Goal: Task Accomplishment & Management: Use online tool/utility

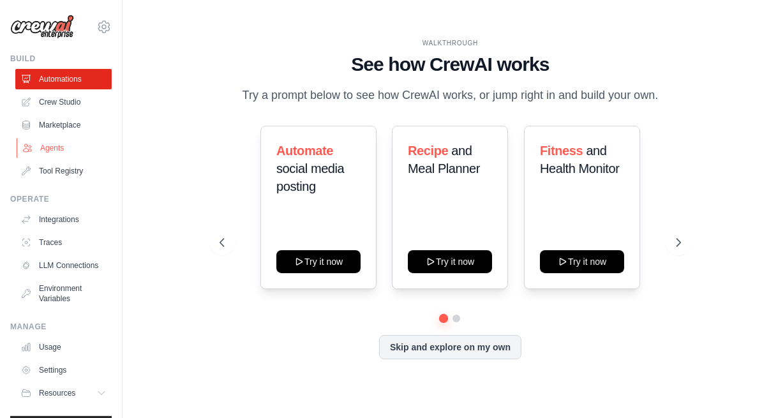
click at [50, 144] on link "Agents" at bounding box center [65, 148] width 96 height 20
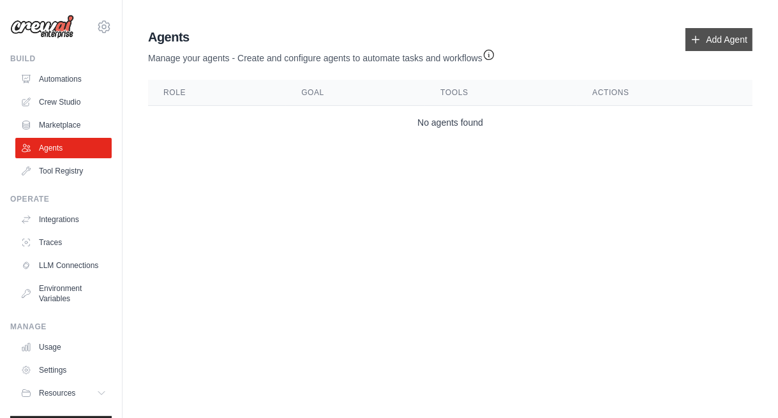
click at [738, 36] on link "Add Agent" at bounding box center [719, 39] width 67 height 23
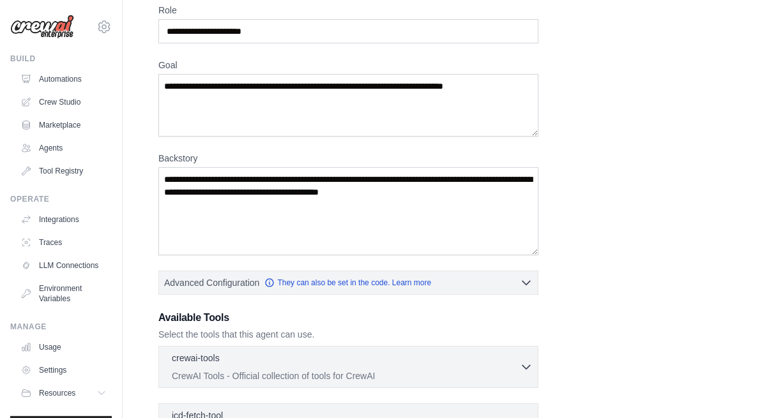
scroll to position [64, 0]
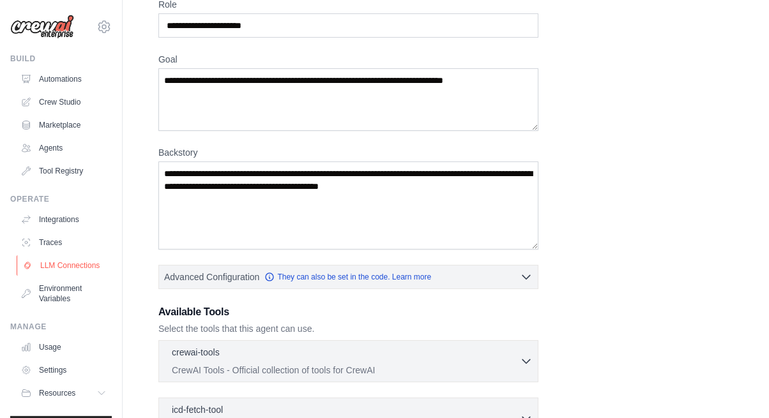
click at [56, 269] on link "LLM Connections" at bounding box center [65, 265] width 96 height 20
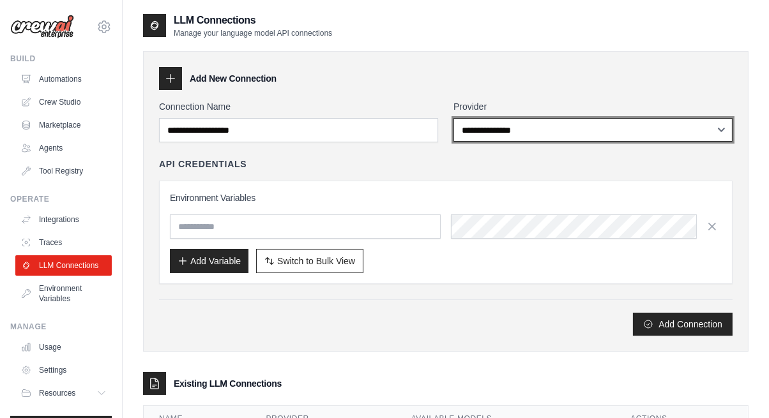
click at [530, 133] on select "**********" at bounding box center [592, 130] width 279 height 24
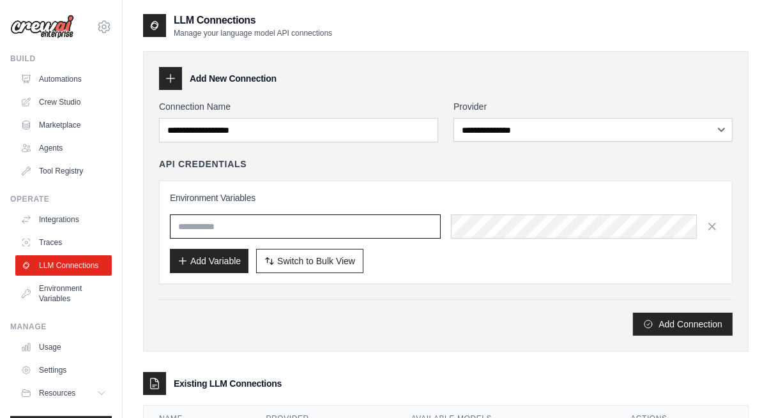
click at [250, 227] on input "text" at bounding box center [305, 226] width 271 height 24
